Goal: Transaction & Acquisition: Purchase product/service

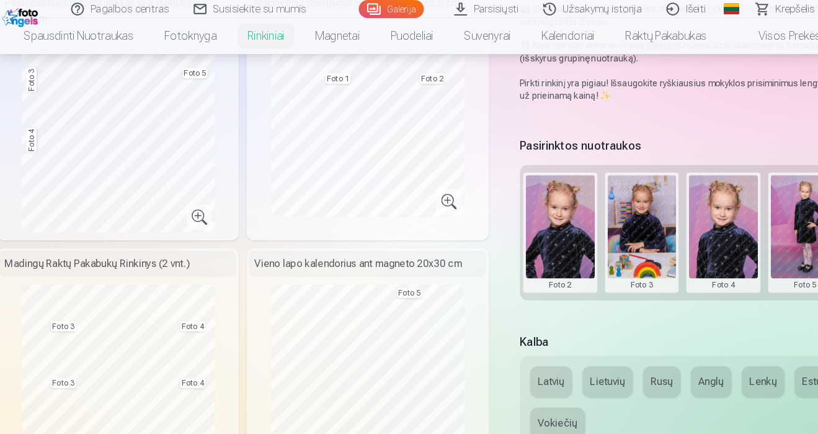
scroll to position [354, 0]
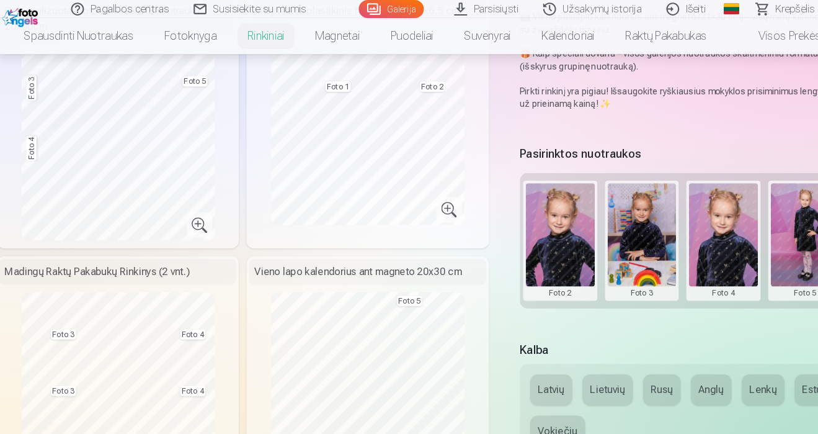
click at [700, 217] on button at bounding box center [699, 231] width 66 height 110
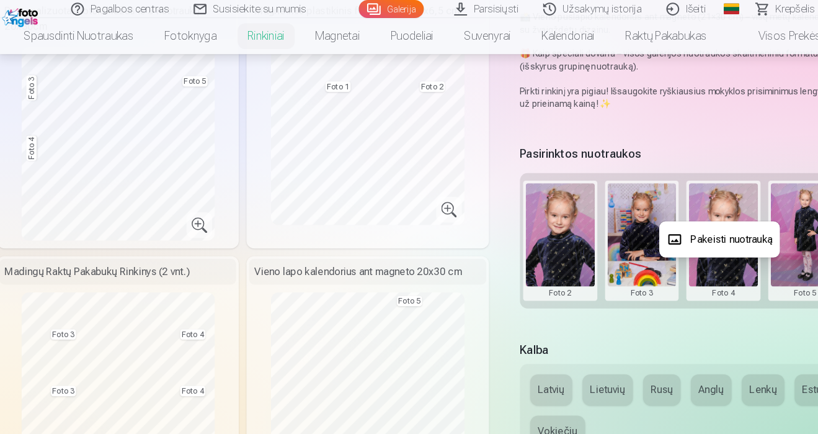
click at [689, 236] on button "Pakeisti nuotrauką" at bounding box center [695, 230] width 116 height 35
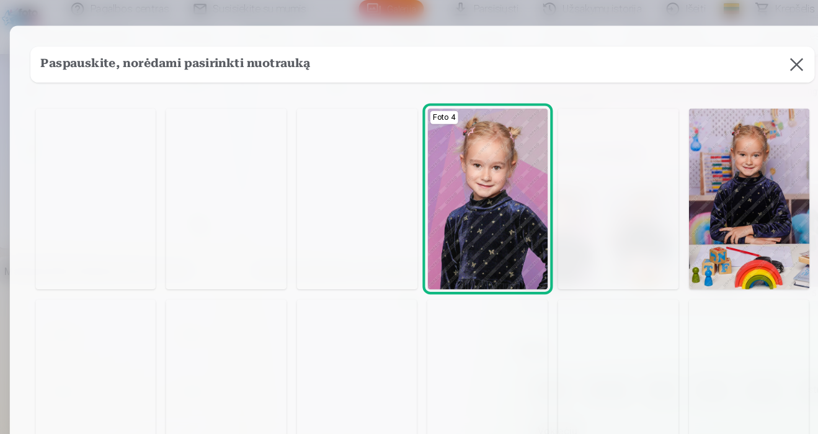
scroll to position [0, 0]
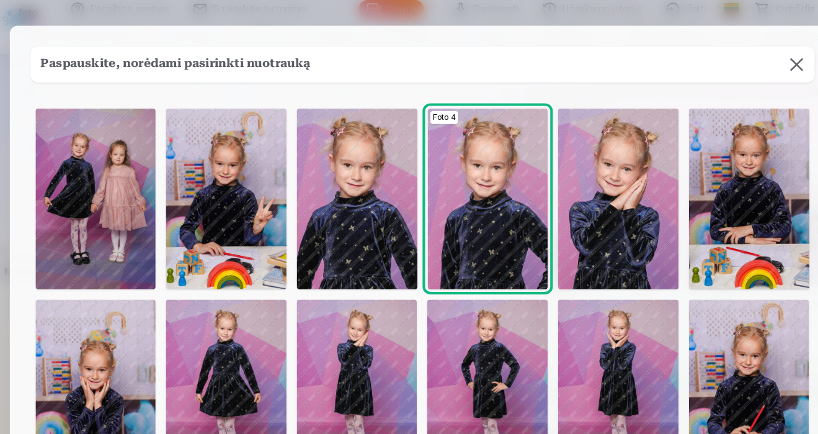
click at [760, 61] on button at bounding box center [769, 62] width 35 height 35
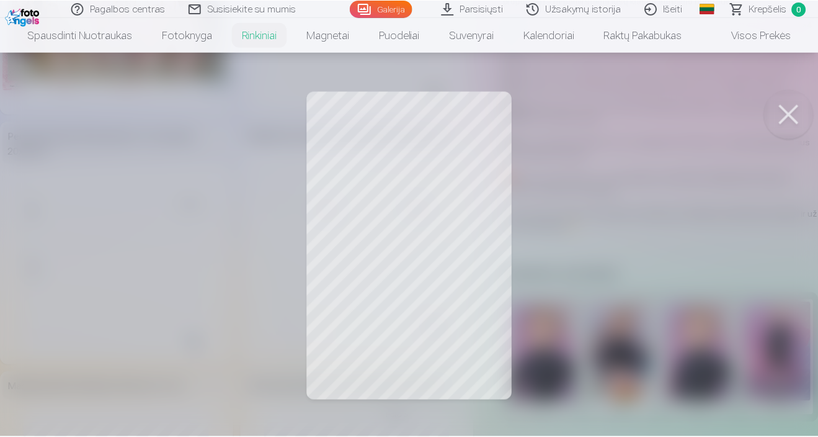
scroll to position [0, 240]
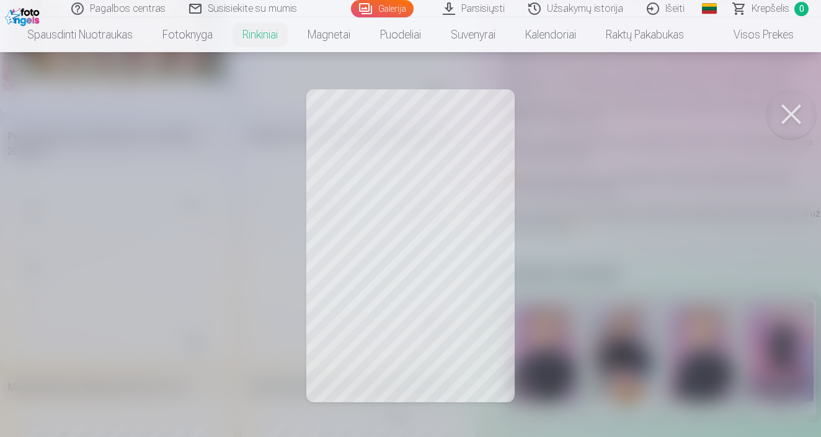
click at [784, 123] on button at bounding box center [792, 114] width 50 height 50
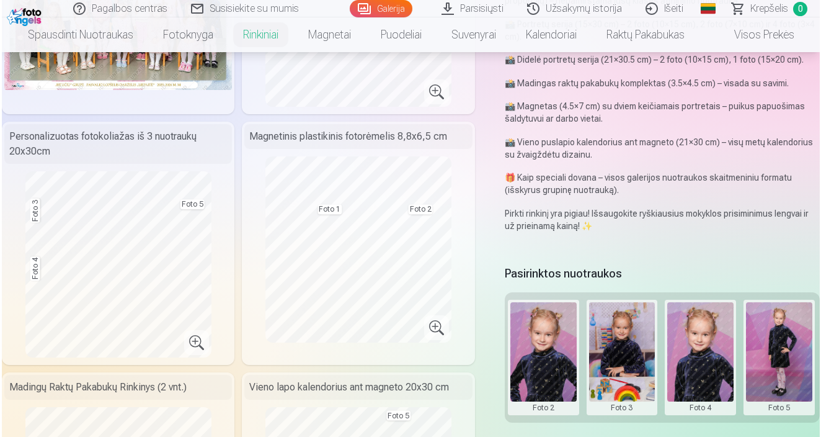
scroll to position [0, 241]
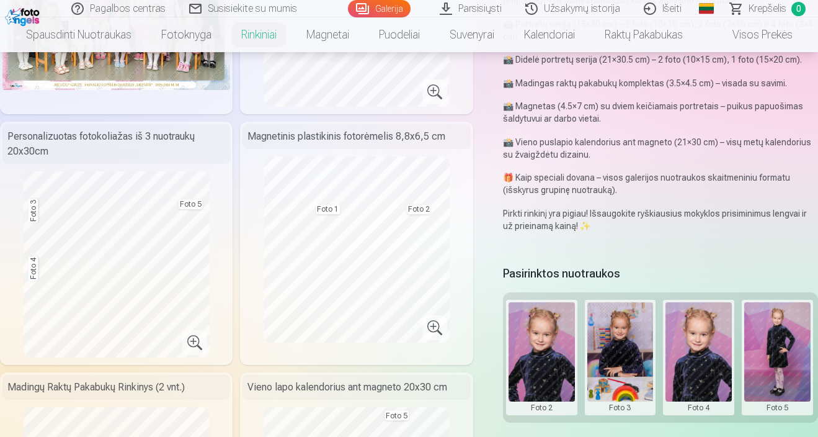
click at [778, 338] on button at bounding box center [777, 357] width 66 height 110
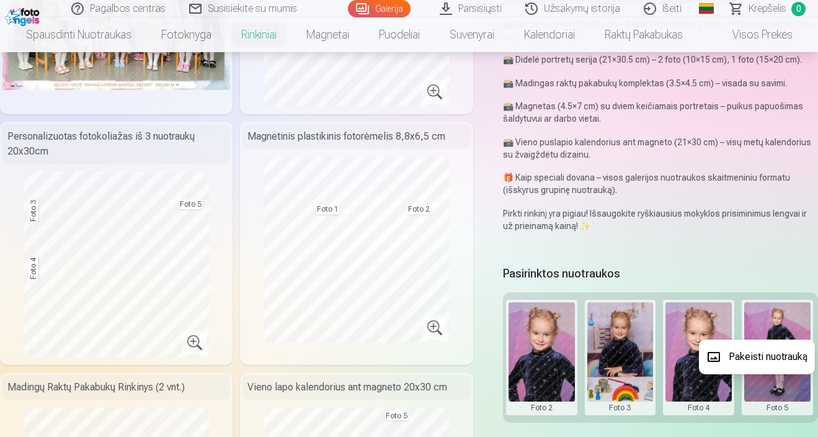
click at [770, 349] on button "Pakeisti nuotrauką" at bounding box center [757, 356] width 116 height 35
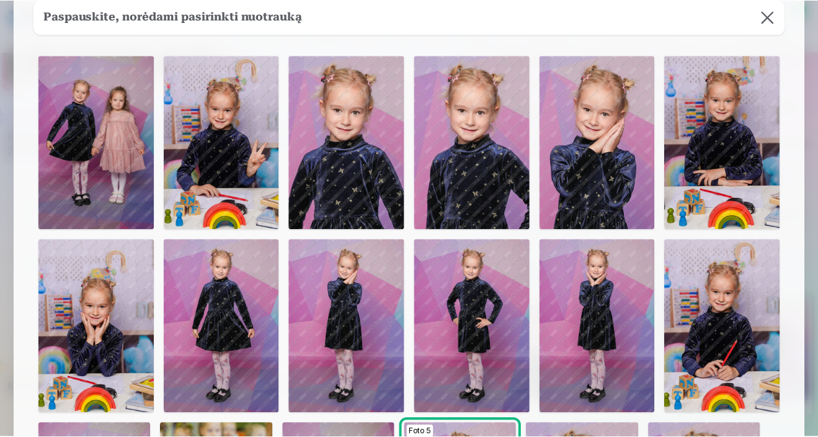
scroll to position [40, 0]
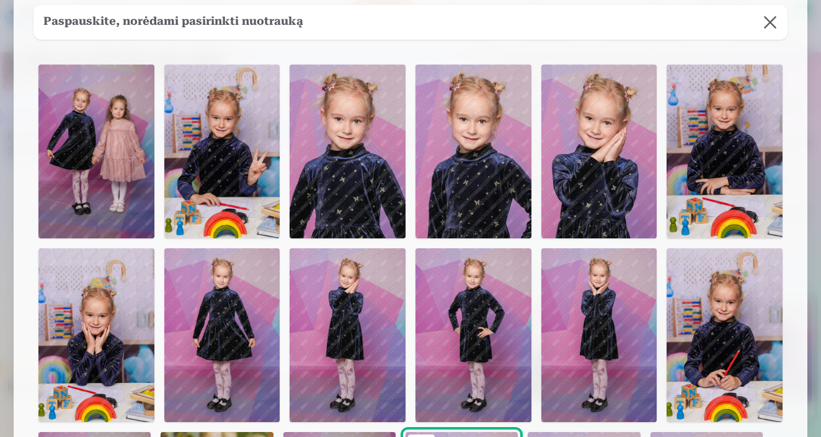
click at [773, 24] on button at bounding box center [770, 22] width 35 height 35
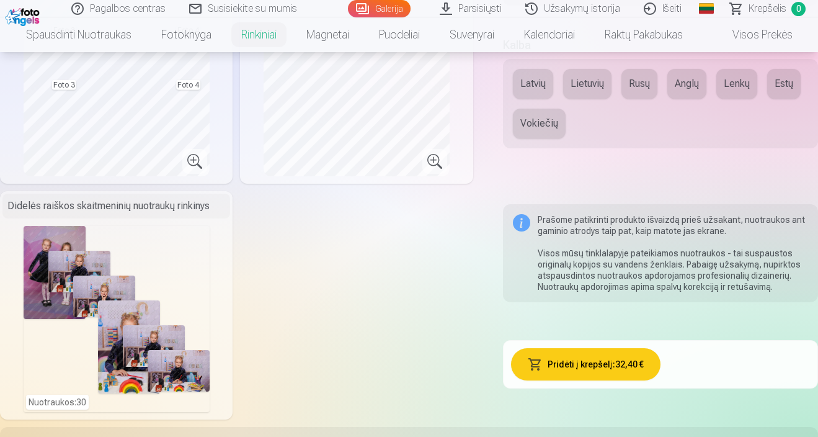
scroll to position [666, 0]
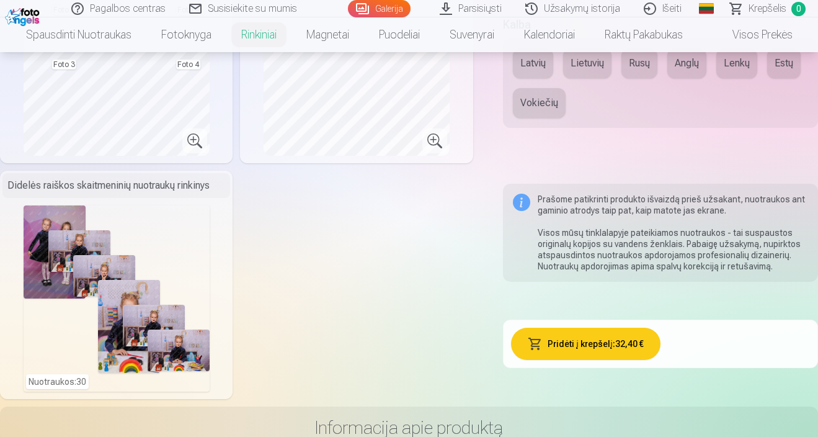
click at [565, 344] on button "Pridėti į krepšelį : 32,40 €" at bounding box center [585, 344] width 149 height 32
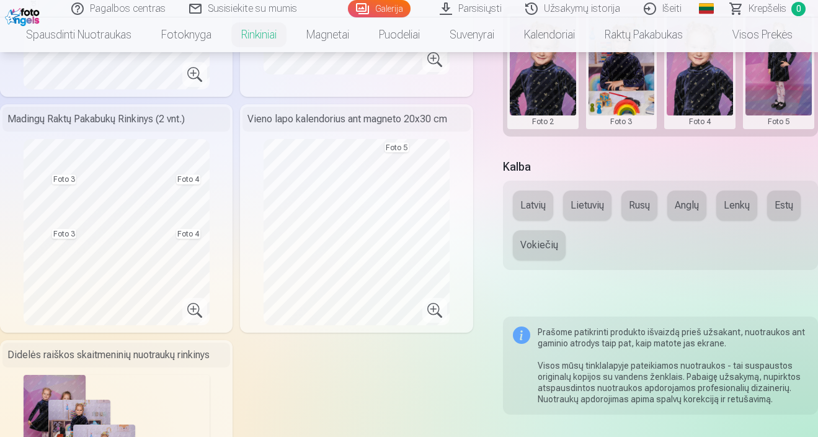
scroll to position [493, 0]
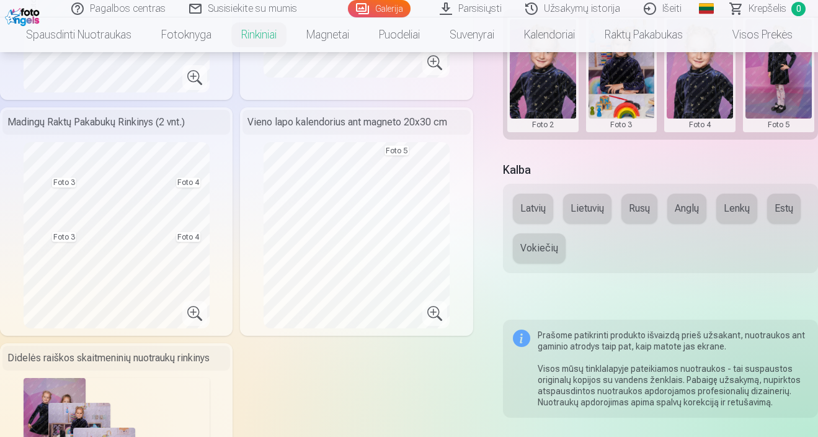
click at [579, 221] on div "Latvių Lietuvių Rusų Anglų Lenkų Estų Vokiečių" at bounding box center [660, 228] width 315 height 89
click at [587, 210] on button "Lietuvių" at bounding box center [587, 209] width 48 height 30
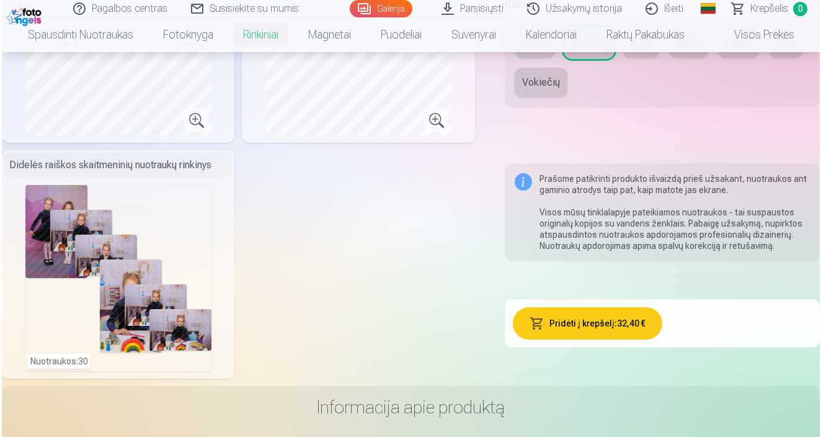
scroll to position [691, 0]
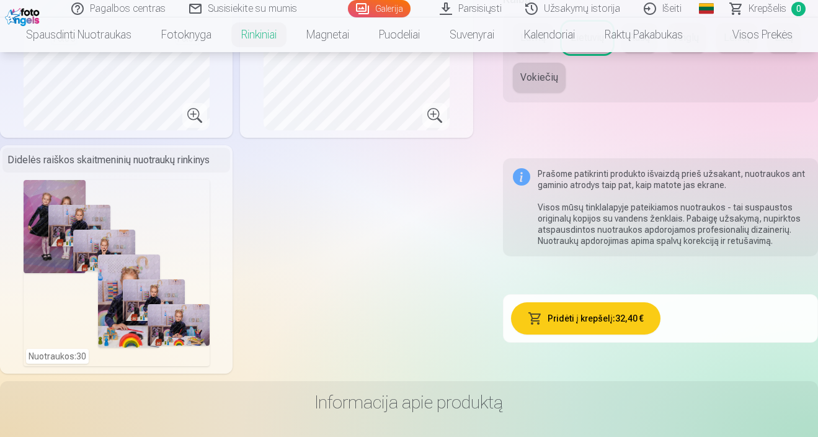
click at [626, 324] on button "Pridėti į krepšelį : 32,40 €" at bounding box center [585, 318] width 149 height 32
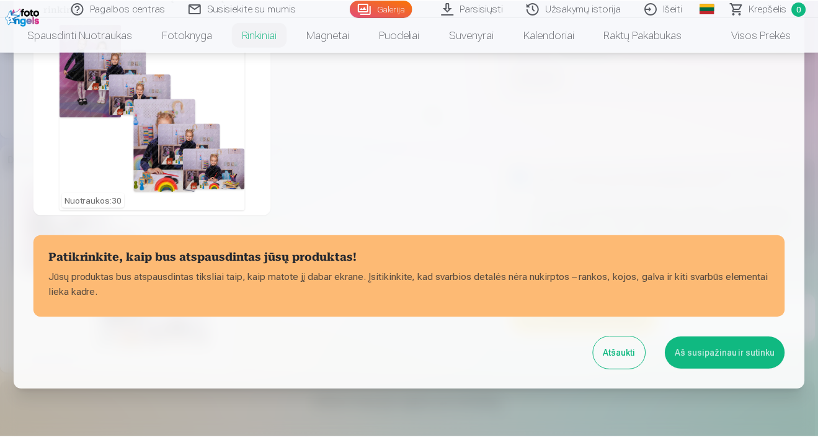
scroll to position [504, 0]
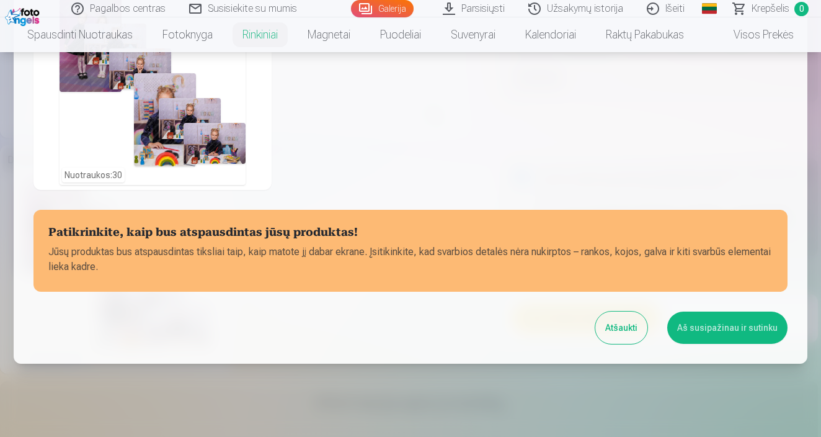
click at [723, 332] on button "Aš susipažinau ir sutinku" at bounding box center [727, 327] width 120 height 32
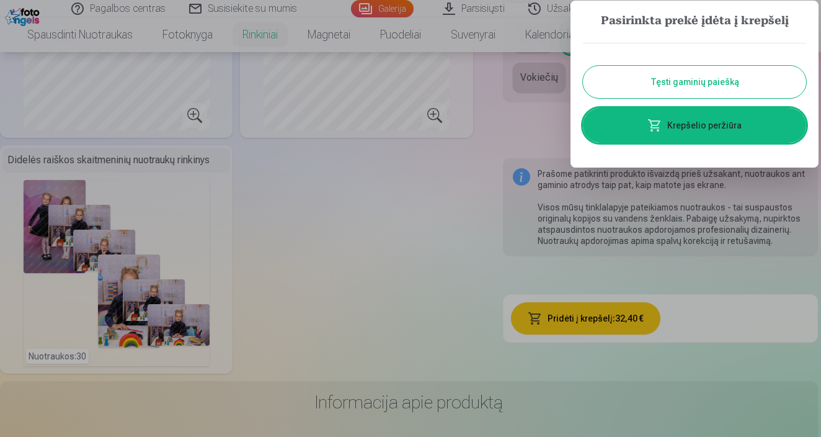
click at [707, 125] on link "Krepšelio peržiūra" at bounding box center [694, 125] width 223 height 35
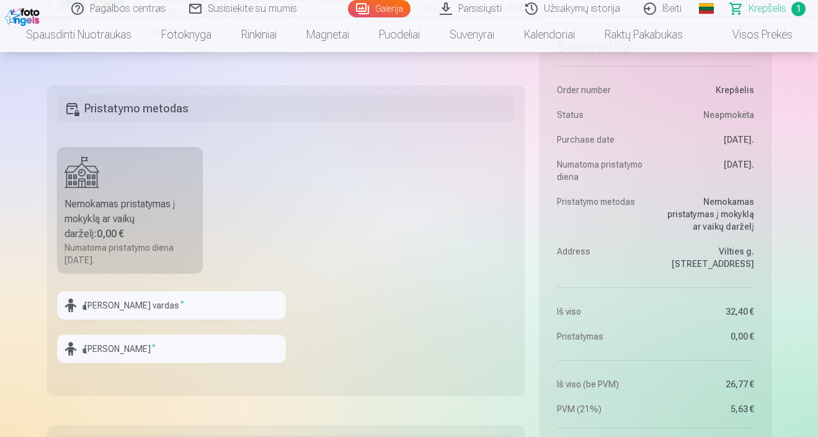
scroll to position [349, 0]
type input "****"
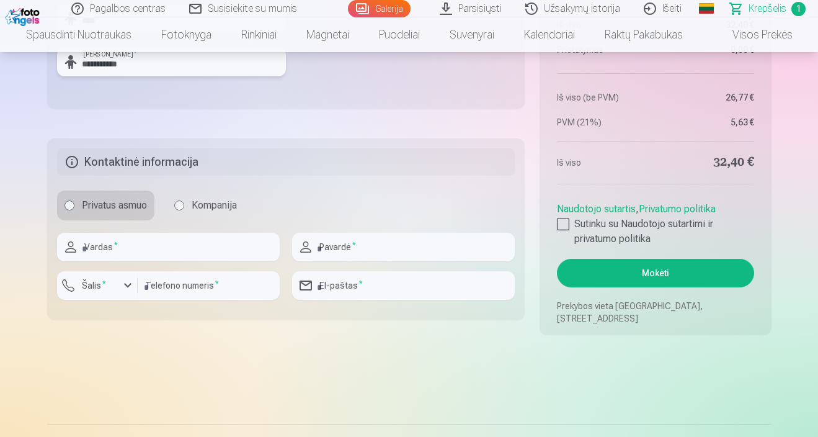
scroll to position [635, 0]
type input "**********"
type input "********"
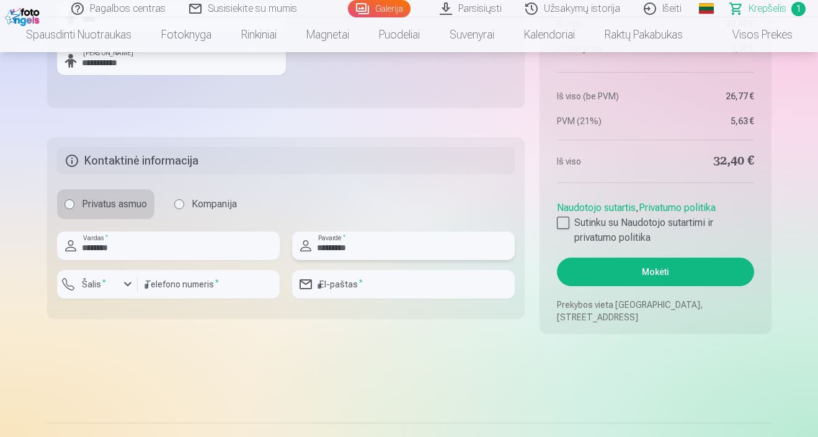
type input "*********"
click at [179, 288] on input "number" at bounding box center [209, 284] width 142 height 29
click at [132, 286] on div "button" at bounding box center [127, 284] width 15 height 15
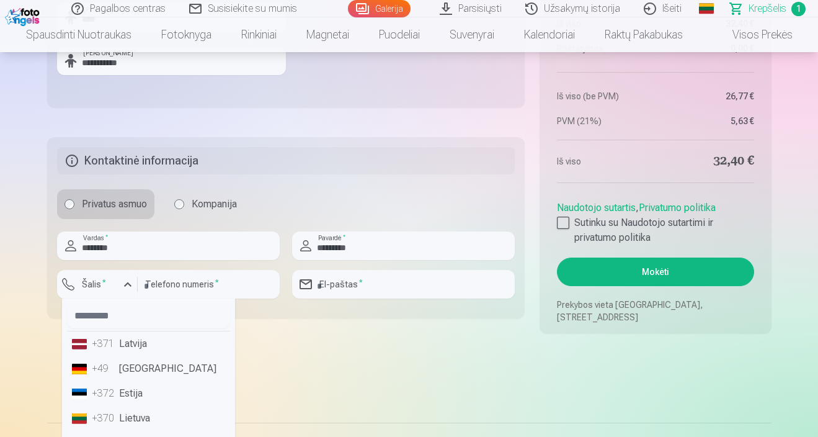
click at [124, 422] on li "+370 Lietuva" at bounding box center [148, 418] width 163 height 25
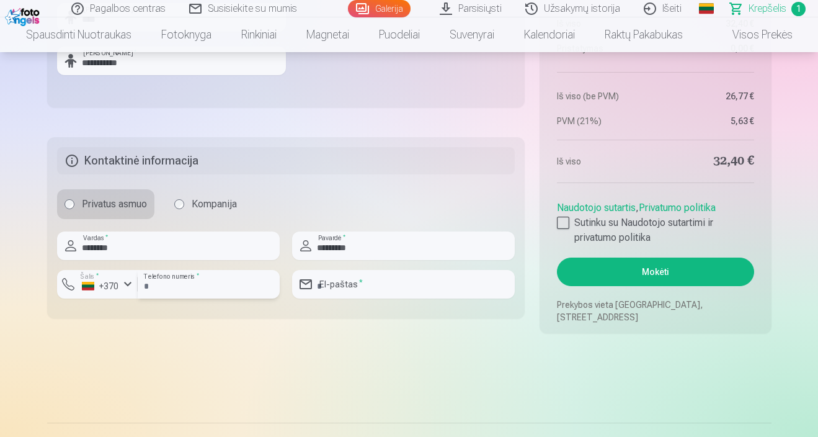
click at [152, 293] on input "number" at bounding box center [209, 284] width 142 height 29
type input "********"
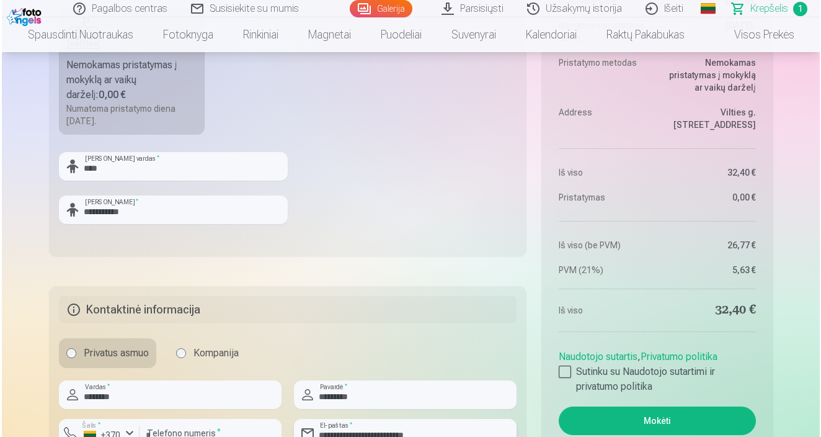
scroll to position [513, 0]
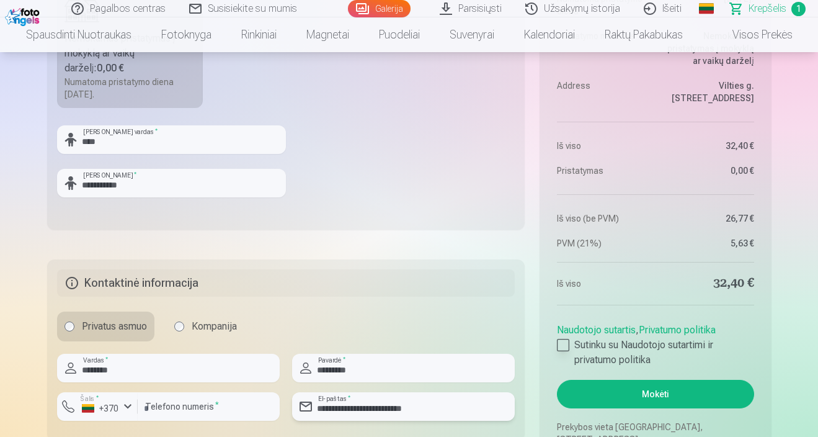
type input "**********"
click at [566, 344] on div at bounding box center [563, 345] width 12 height 12
click at [610, 392] on button "Mokėti" at bounding box center [655, 394] width 197 height 29
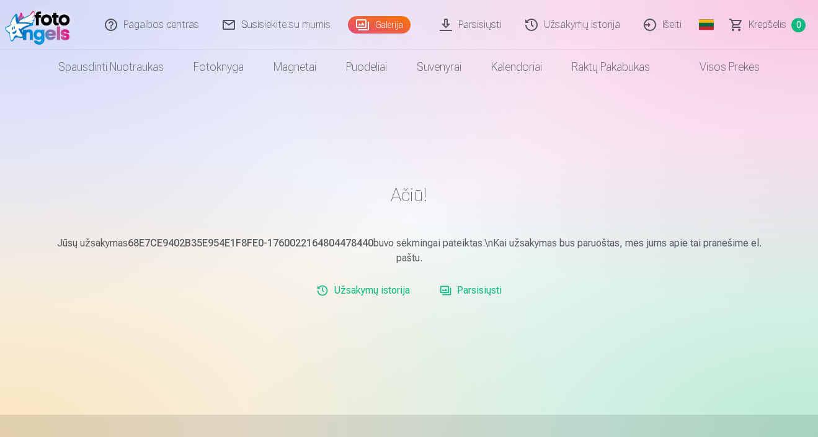
click at [488, 295] on link "Parsisiųsti" at bounding box center [471, 290] width 72 height 25
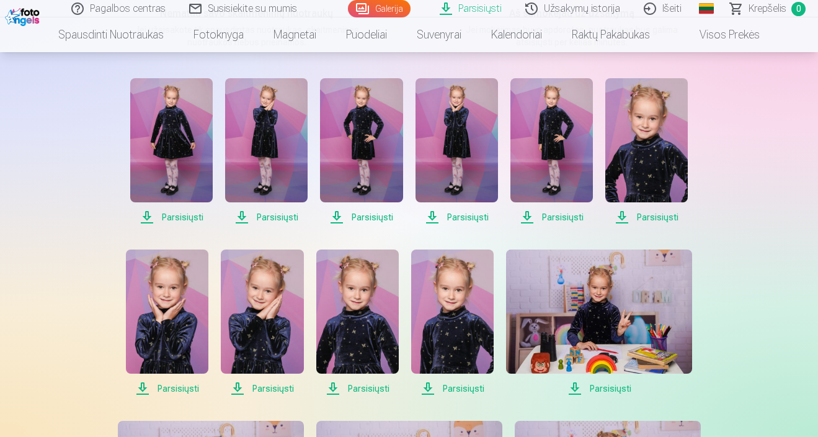
scroll to position [239, 0]
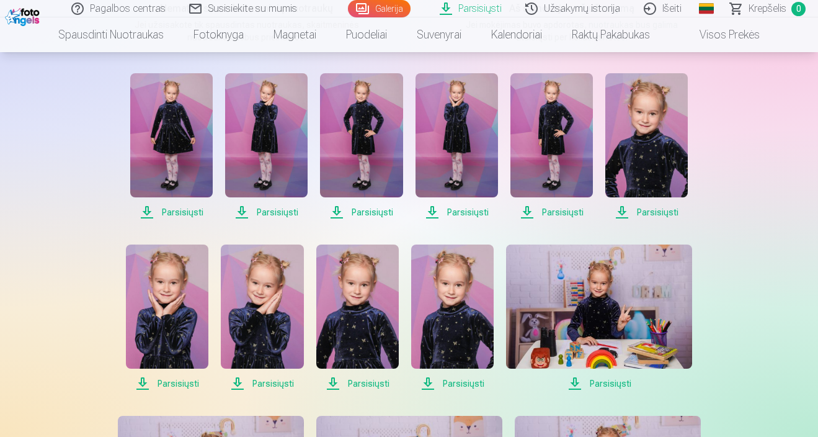
click at [190, 210] on span "Parsisiųsti" at bounding box center [171, 212] width 82 height 15
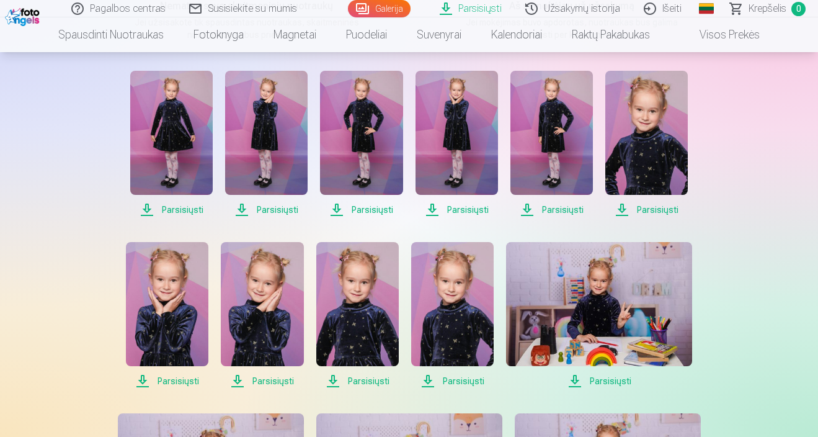
click at [251, 213] on span "Parsisiųsti" at bounding box center [266, 209] width 82 height 15
click at [357, 216] on span "Parsisiųsti" at bounding box center [361, 209] width 82 height 15
click at [443, 210] on span "Parsisiųsti" at bounding box center [457, 209] width 82 height 15
click at [538, 210] on span "Parsisiųsti" at bounding box center [552, 209] width 82 height 15
click at [635, 210] on span "Parsisiųsti" at bounding box center [646, 209] width 82 height 15
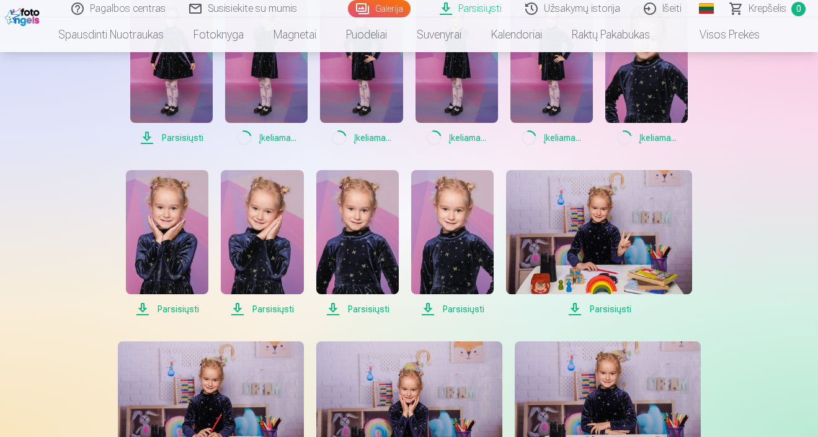
scroll to position [319, 0]
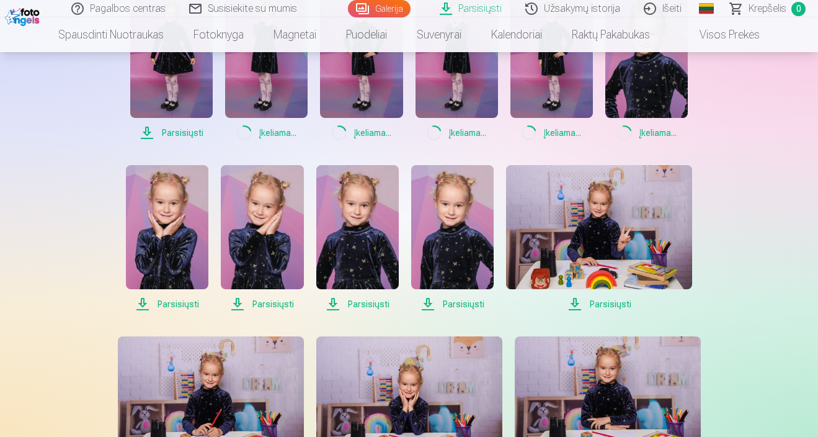
click at [156, 310] on span "Parsisiųsti" at bounding box center [167, 304] width 82 height 15
click at [246, 306] on span "Parsisiųsti" at bounding box center [262, 304] width 82 height 15
click at [345, 308] on span "Parsisiųsti" at bounding box center [357, 304] width 82 height 15
click at [435, 308] on span "Parsisiųsti" at bounding box center [452, 304] width 82 height 15
click at [575, 302] on span "Parsisiųsti" at bounding box center [599, 304] width 186 height 15
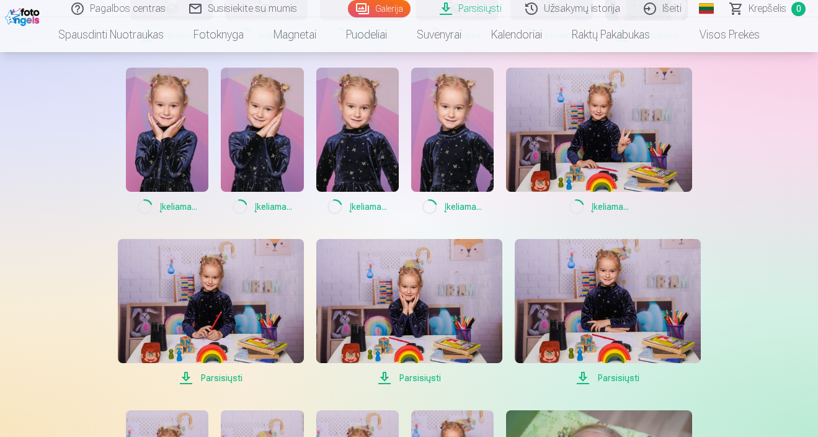
scroll to position [421, 0]
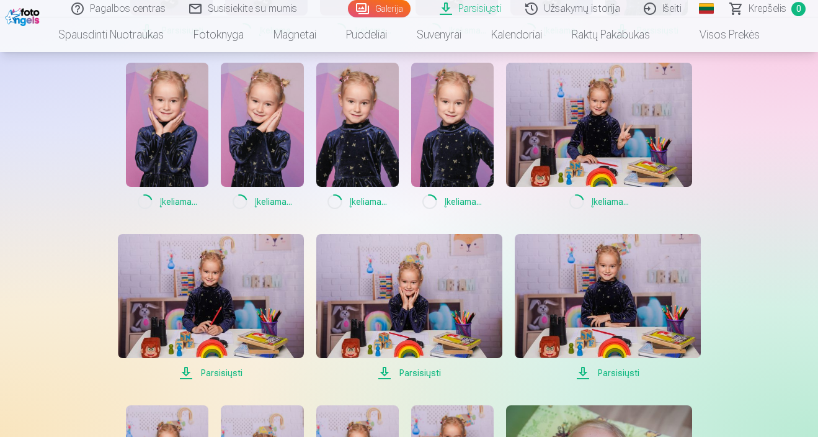
click at [223, 367] on span "Parsisiųsti" at bounding box center [211, 372] width 186 height 15
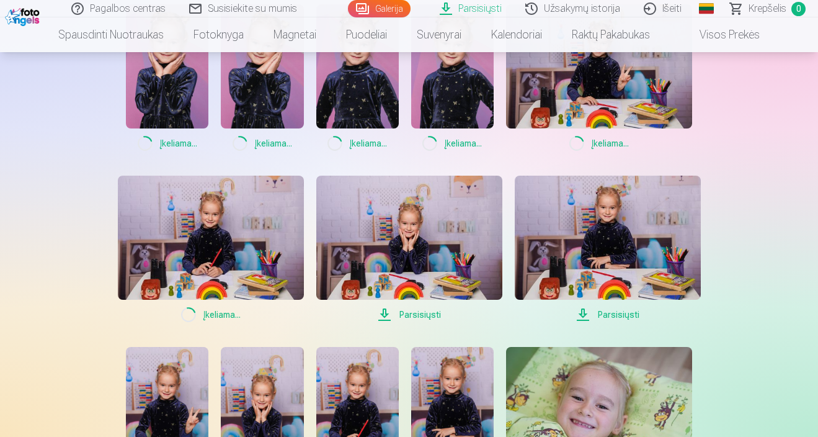
scroll to position [503, 0]
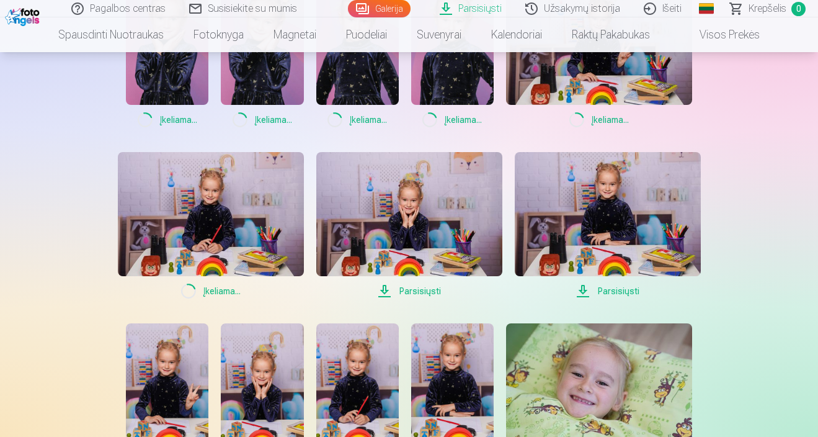
click at [394, 290] on span "Parsisiųsti" at bounding box center [409, 290] width 186 height 15
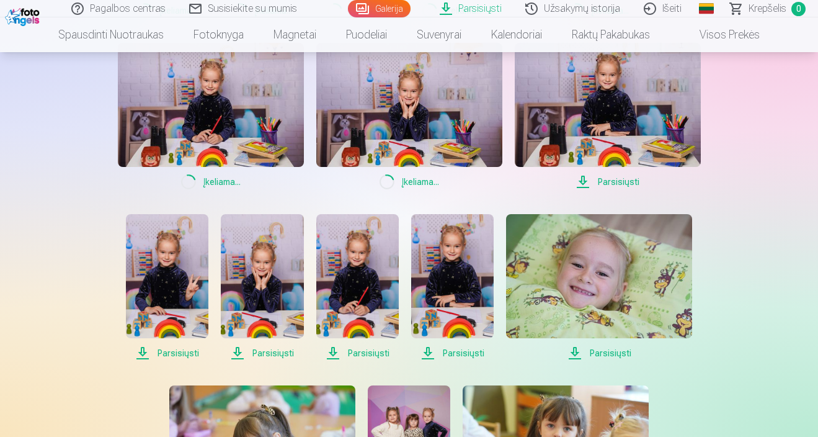
scroll to position [647, 0]
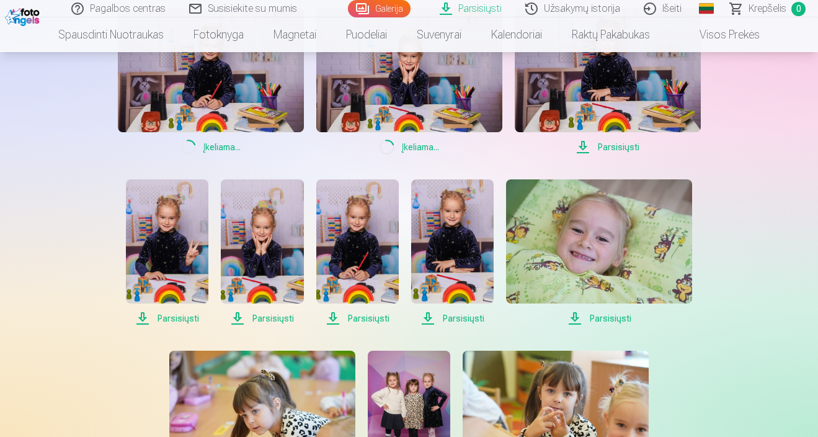
click at [604, 146] on span "Parsisiųsti" at bounding box center [608, 147] width 186 height 15
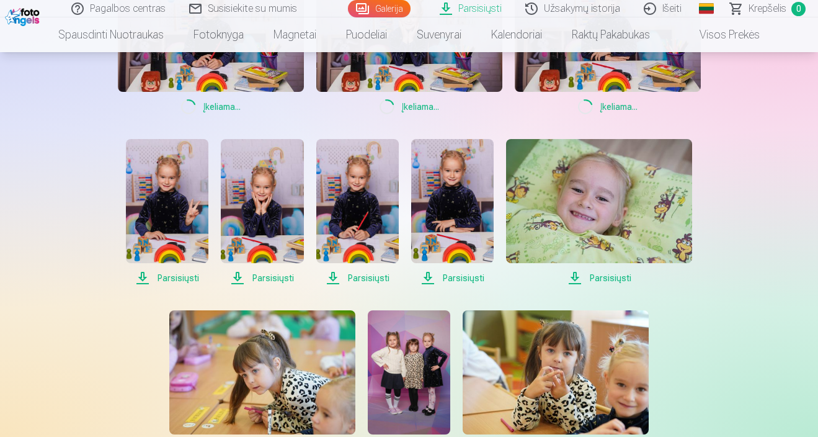
scroll to position [707, 0]
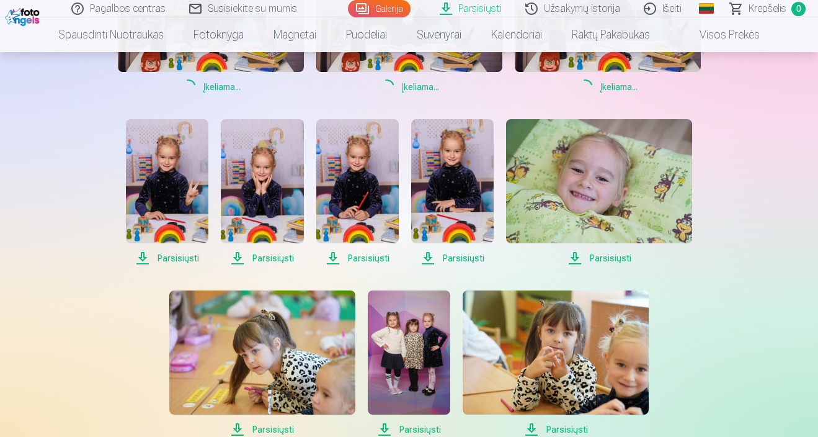
click at [189, 259] on span "Parsisiųsti" at bounding box center [167, 258] width 82 height 15
click at [256, 257] on span "Parsisiųsti" at bounding box center [262, 258] width 82 height 15
click at [349, 254] on span "Parsisiųsti" at bounding box center [357, 258] width 82 height 15
click at [445, 259] on span "Parsisiųsti" at bounding box center [452, 258] width 82 height 15
click at [584, 256] on span "Parsisiųsti" at bounding box center [599, 258] width 186 height 15
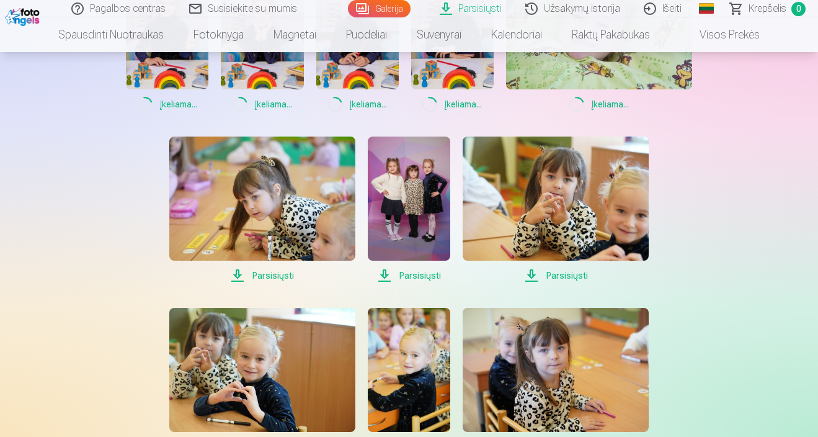
scroll to position [865, 0]
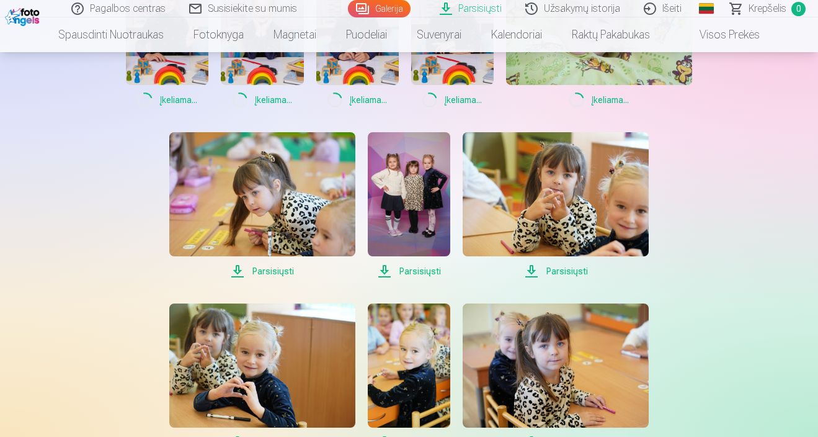
click at [247, 275] on span "Parsisiųsti" at bounding box center [262, 271] width 186 height 15
click at [399, 272] on span "Parsisiųsti" at bounding box center [409, 271] width 82 height 15
click at [562, 267] on span "Parsisiųsti" at bounding box center [556, 271] width 186 height 15
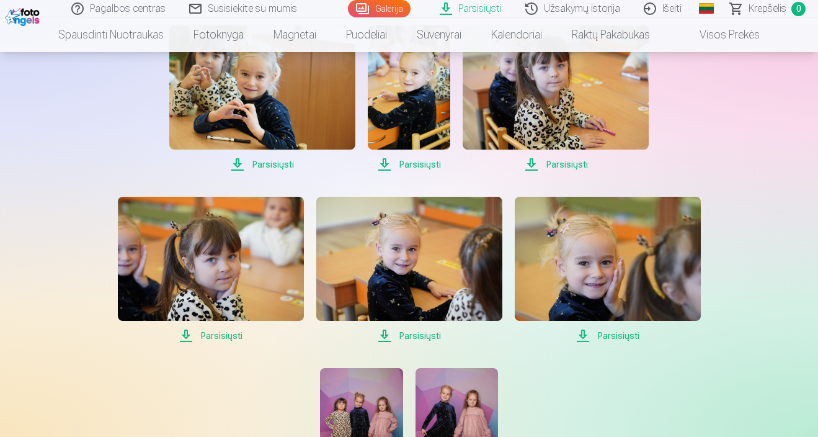
scroll to position [1191, 0]
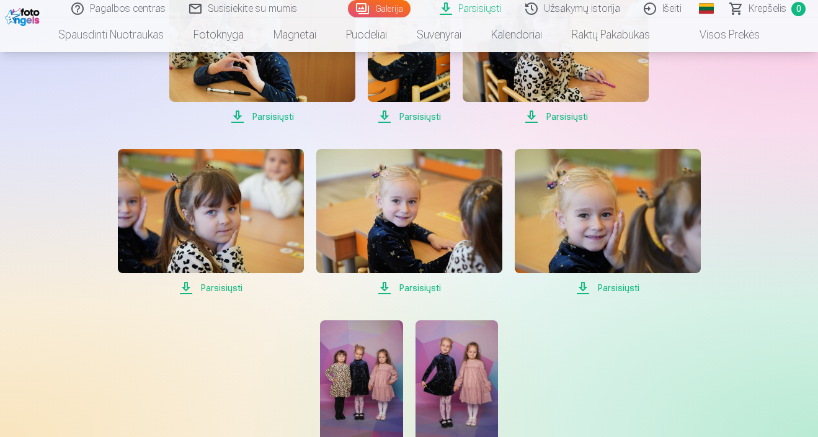
click at [225, 292] on span "Parsisiųsti" at bounding box center [211, 287] width 186 height 15
click at [403, 289] on span "Parsisiųsti" at bounding box center [409, 287] width 186 height 15
click at [581, 291] on span "Parsisiųsti" at bounding box center [608, 287] width 186 height 15
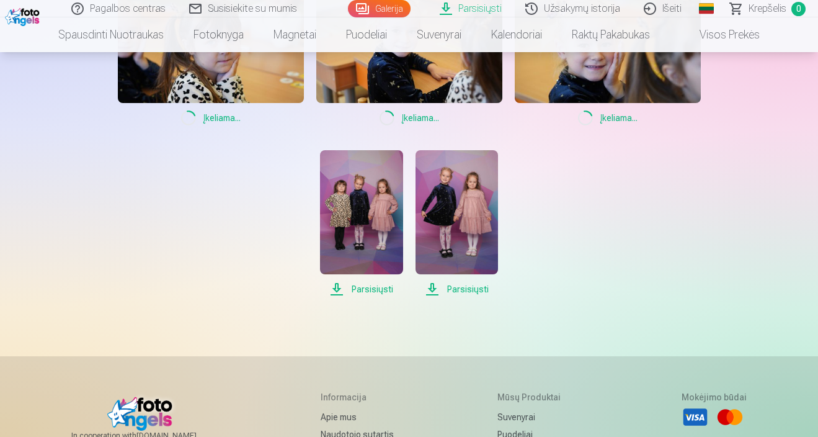
scroll to position [1363, 0]
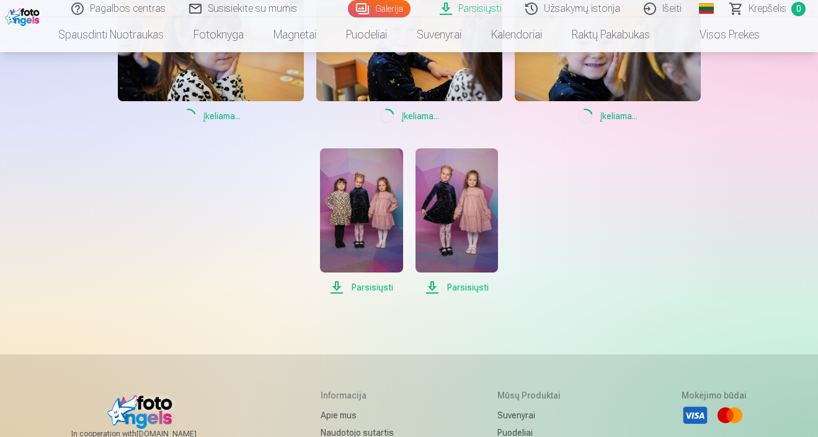
click at [473, 290] on span "Parsisiųsti" at bounding box center [457, 287] width 82 height 15
click at [381, 288] on span "Parsisiųsti" at bounding box center [361, 287] width 82 height 15
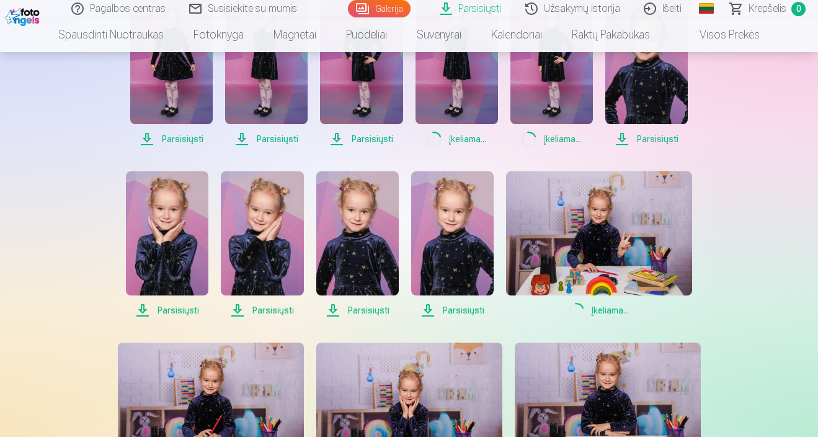
scroll to position [313, 0]
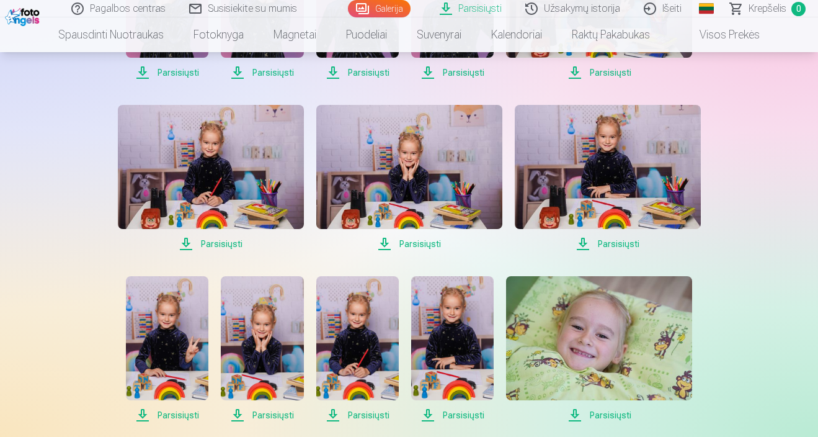
scroll to position [546, 0]
